Goal: Check status: Check status

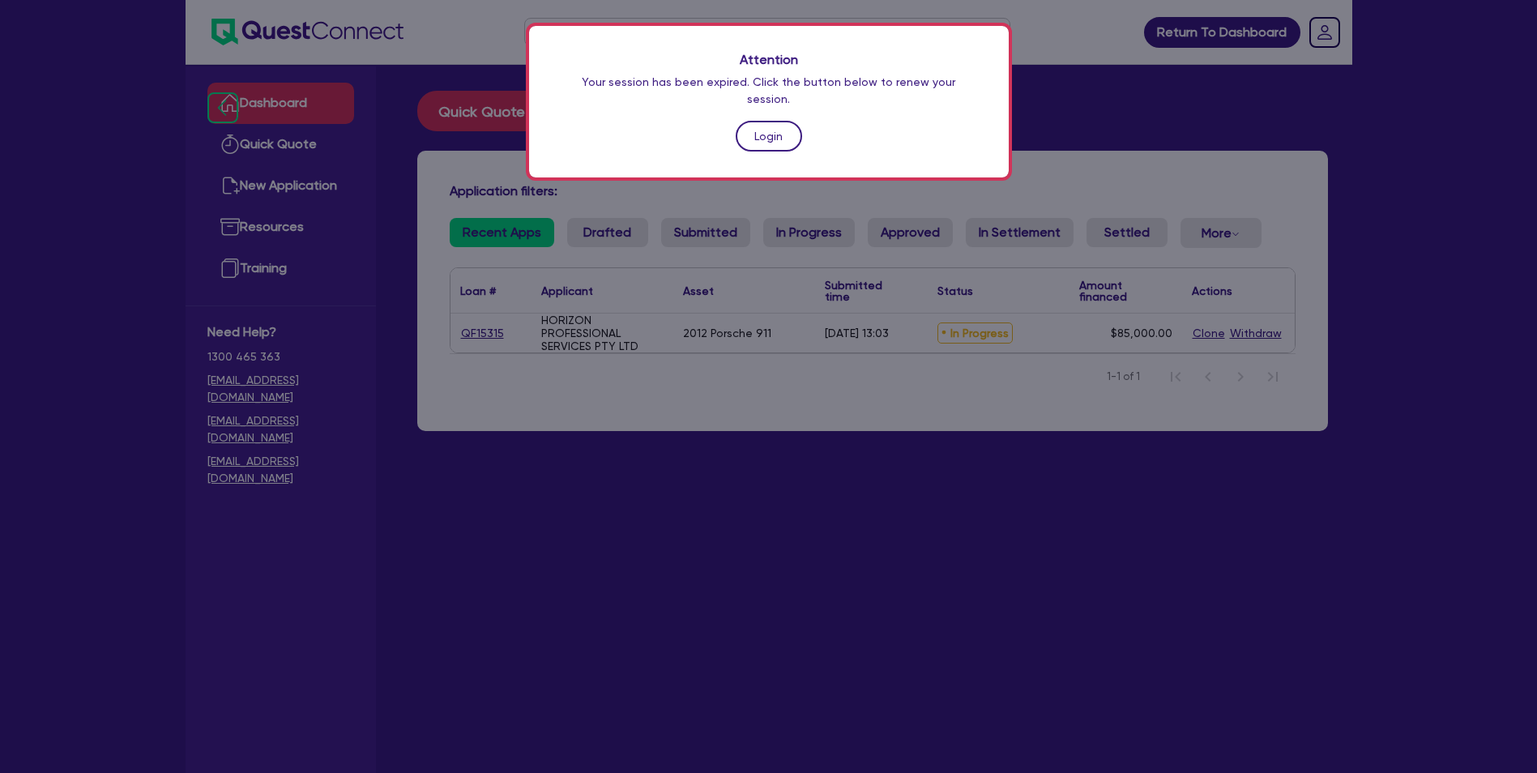
click at [781, 121] on link "Login" at bounding box center [769, 136] width 66 height 31
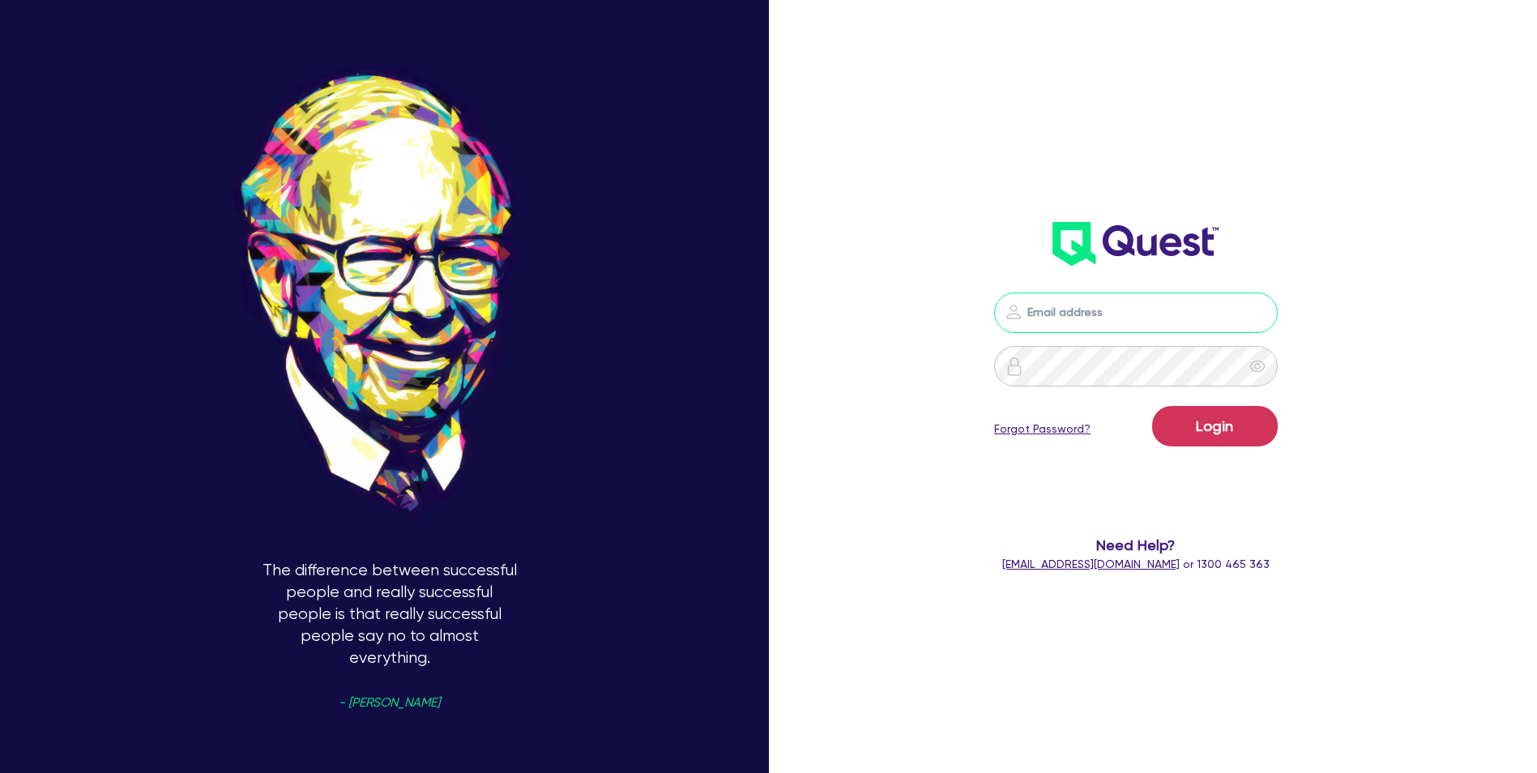
type input "[EMAIL_ADDRESS][DOMAIN_NAME]"
click at [1238, 430] on button "Login" at bounding box center [1215, 426] width 126 height 41
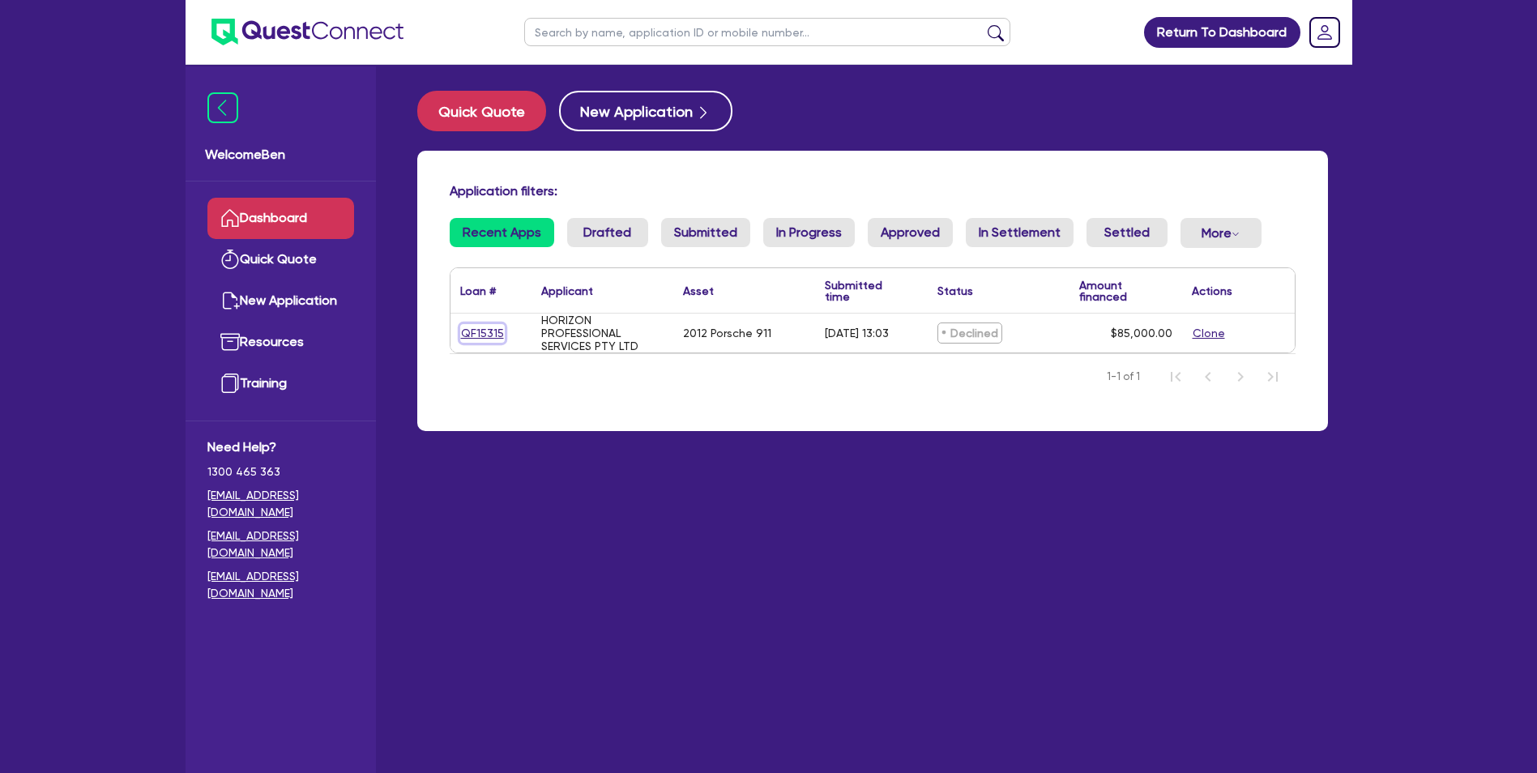
click at [475, 327] on link "QF15315" at bounding box center [482, 333] width 45 height 19
select select "CARS_AND_LIGHT_TRUCKS"
select select "PASSENGER_VEHICLES"
